Goal: Task Accomplishment & Management: Manage account settings

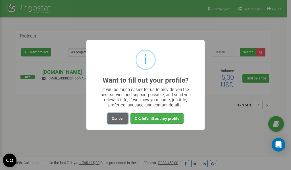
click at [116, 118] on button "Cancel" at bounding box center [117, 118] width 20 height 11
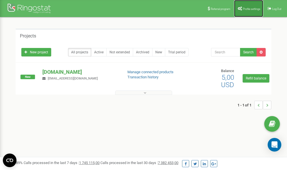
click at [250, 9] on span "Profile settings" at bounding box center [251, 8] width 17 height 3
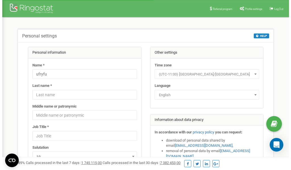
scroll to position [28, 0]
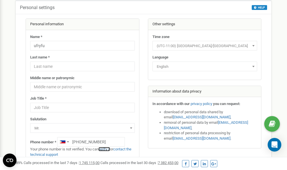
click at [108, 150] on link "verify it" at bounding box center [104, 149] width 12 height 4
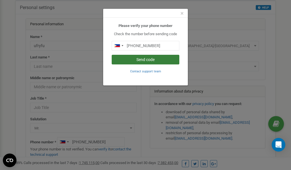
click at [146, 61] on button "Send code" at bounding box center [146, 60] width 68 height 10
